Goal: Find contact information: Find contact information

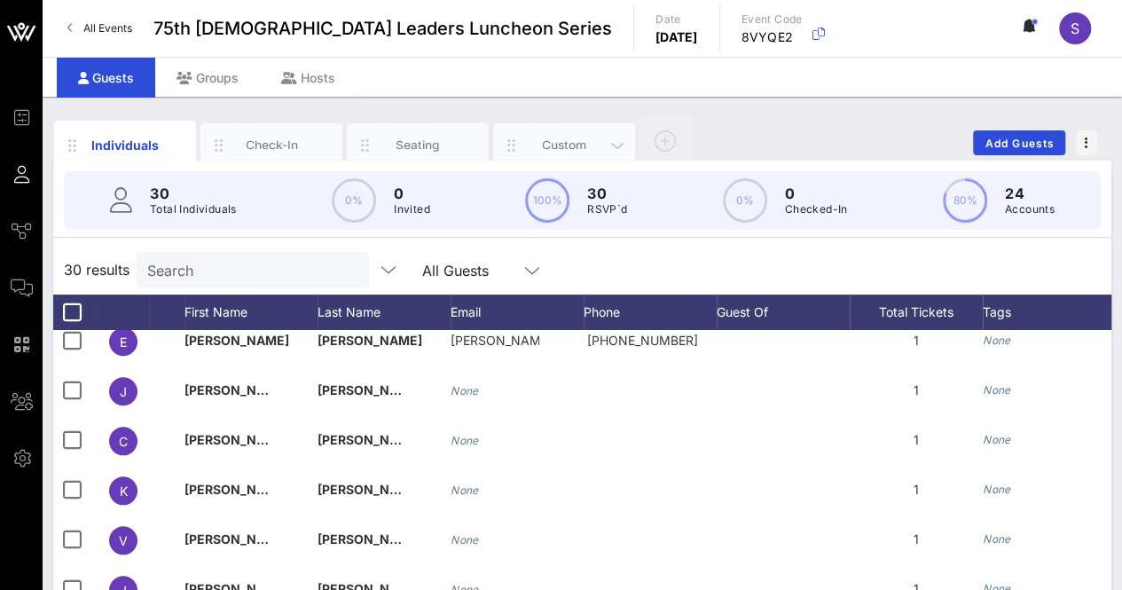
click at [558, 131] on div "Custom" at bounding box center [564, 145] width 142 height 44
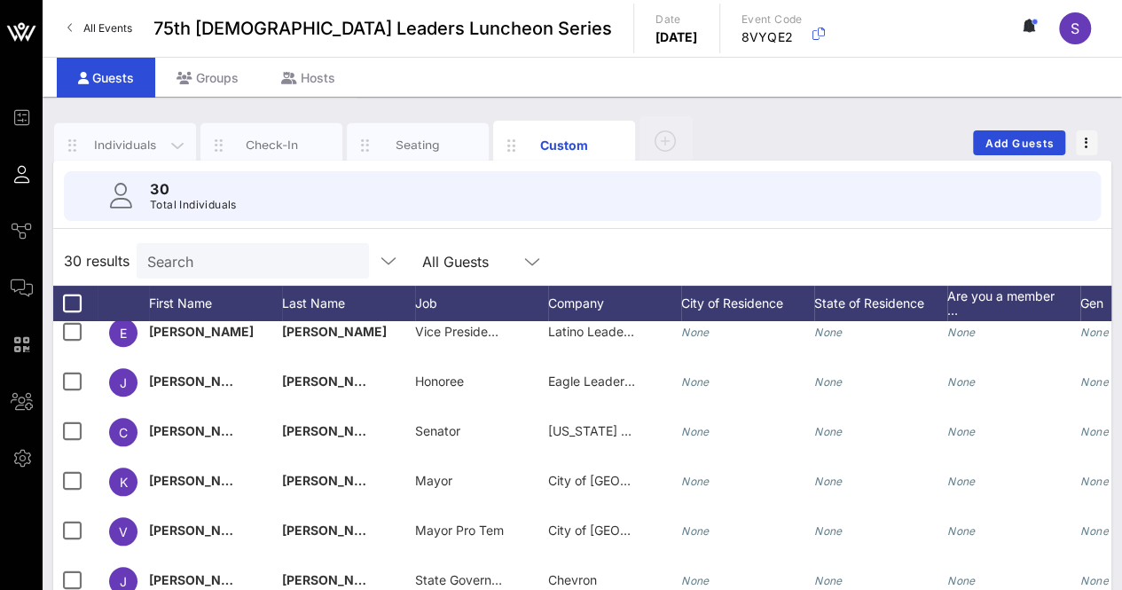
click at [114, 134] on div "Individuals" at bounding box center [125, 145] width 142 height 44
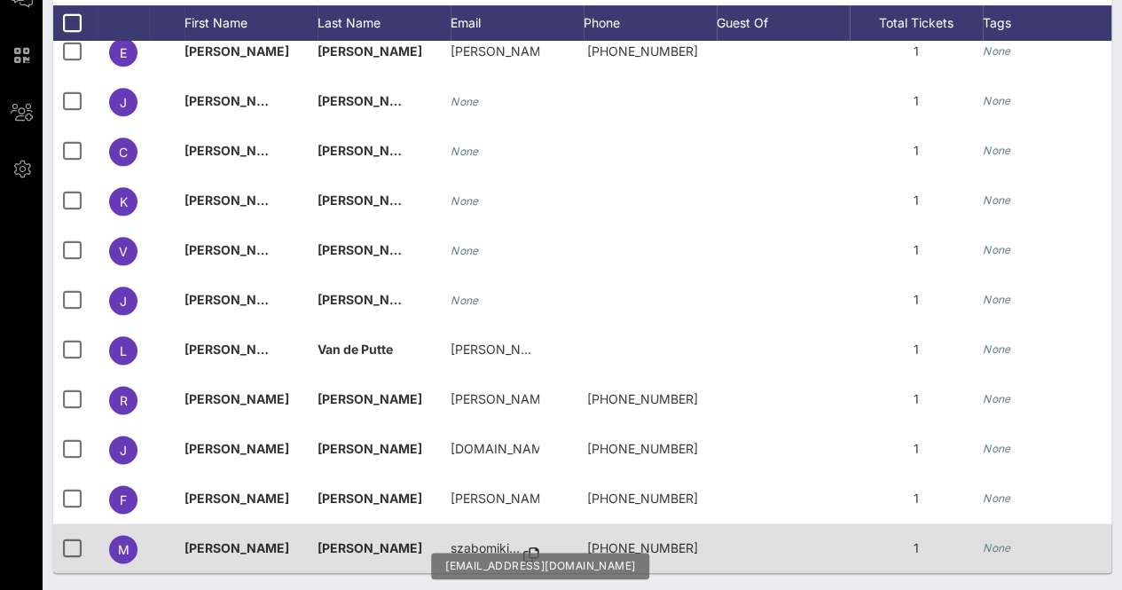
click at [538, 554] on icon at bounding box center [531, 555] width 16 height 2
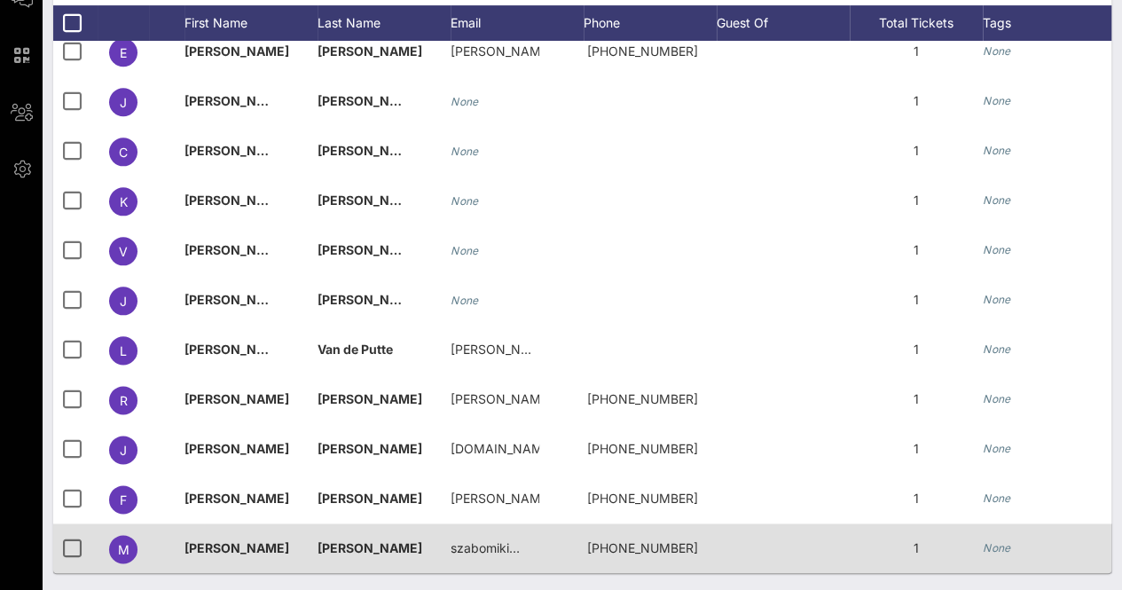
click at [619, 540] on span "[PHONE_NUMBER]" at bounding box center [642, 547] width 111 height 15
copy span "[PHONE_NUMBER]"
